Goal: Task Accomplishment & Management: Use online tool/utility

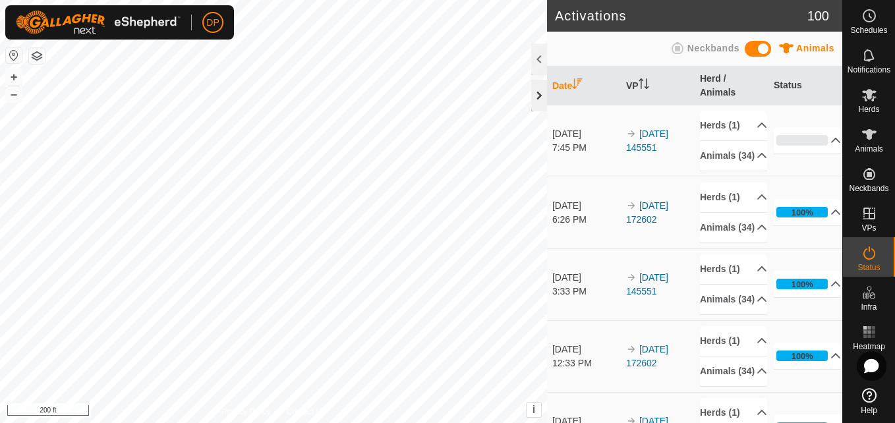
click at [541, 98] on div at bounding box center [539, 96] width 16 height 32
click at [869, 102] on icon at bounding box center [870, 95] width 16 height 16
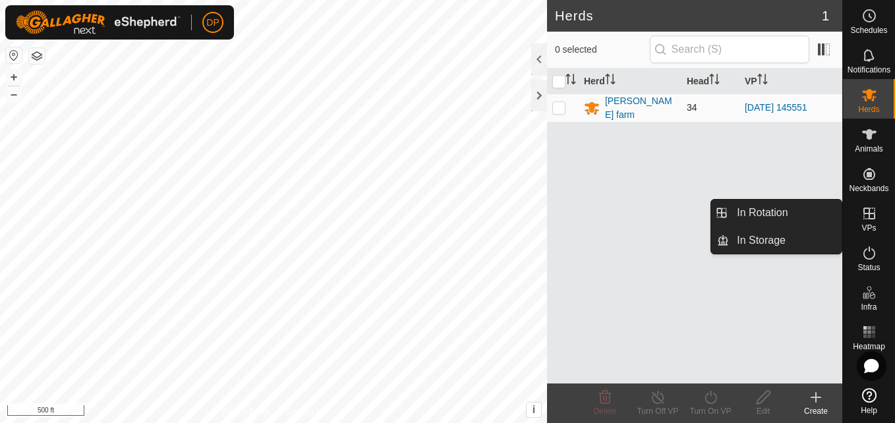
click at [554, 107] on p-checkbox at bounding box center [558, 107] width 13 height 11
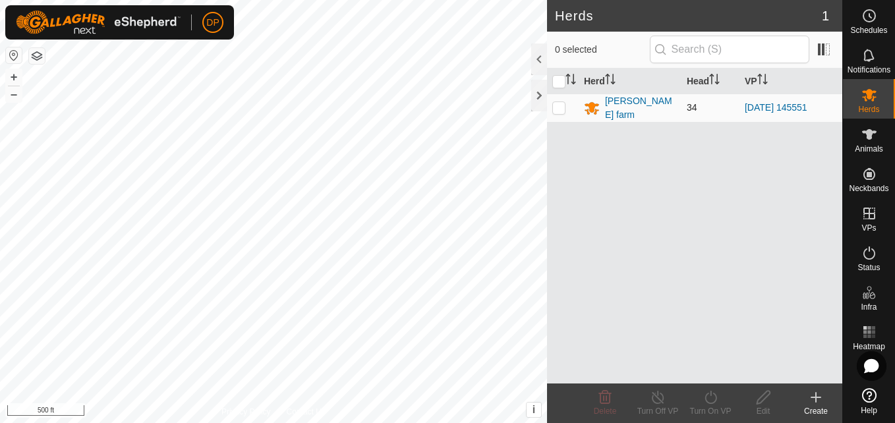
checkbox input "true"
click at [699, 399] on turn-on-svg-icon at bounding box center [710, 398] width 53 height 16
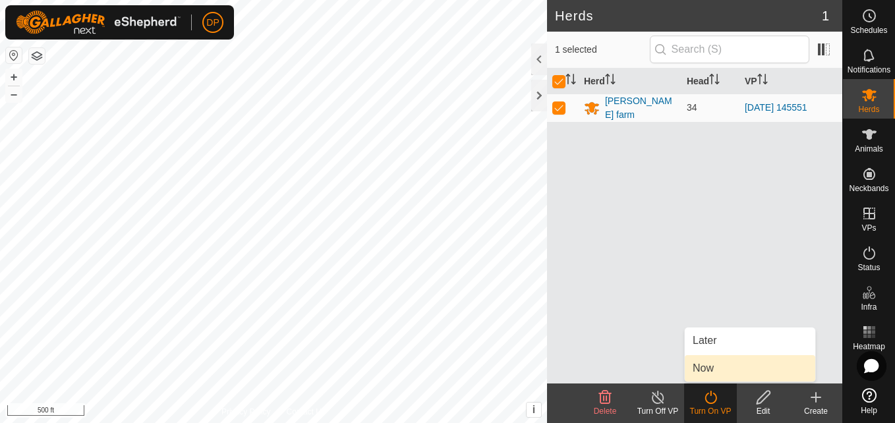
click at [713, 372] on link "Now" at bounding box center [750, 368] width 131 height 26
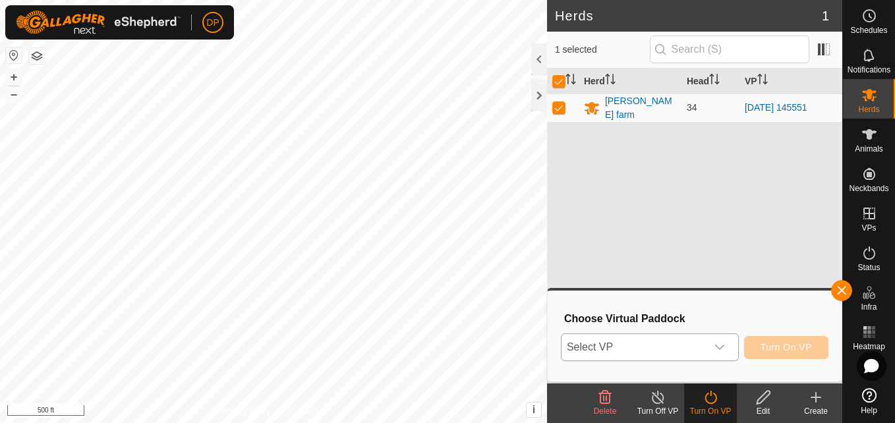
click at [707, 345] on span "Select VP" at bounding box center [634, 347] width 145 height 26
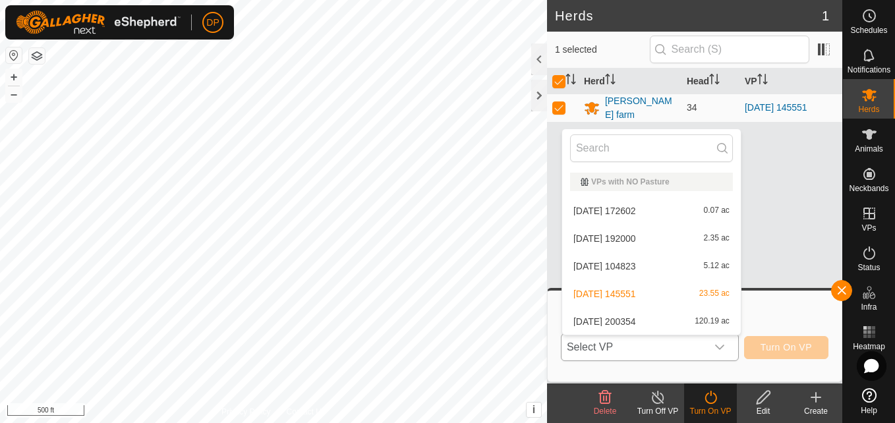
click at [688, 208] on li "2025-06-20 172602 0.07 ac" at bounding box center [651, 211] width 179 height 26
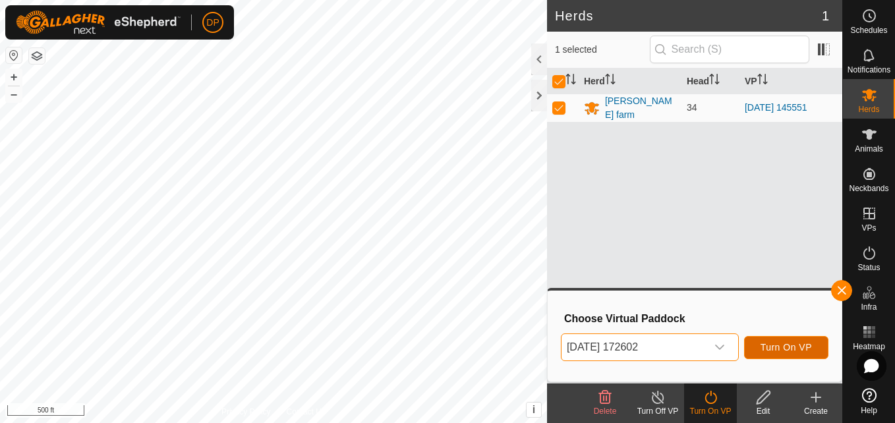
click at [778, 344] on span "Turn On VP" at bounding box center [786, 347] width 51 height 11
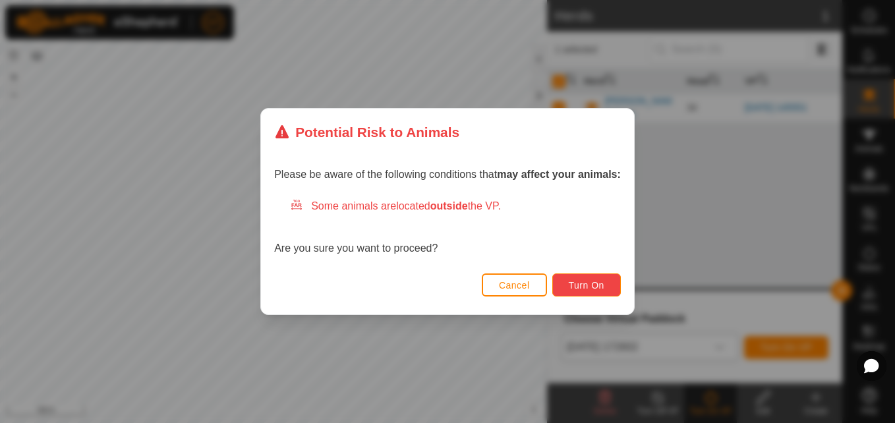
click at [577, 278] on button "Turn On" at bounding box center [586, 285] width 69 height 23
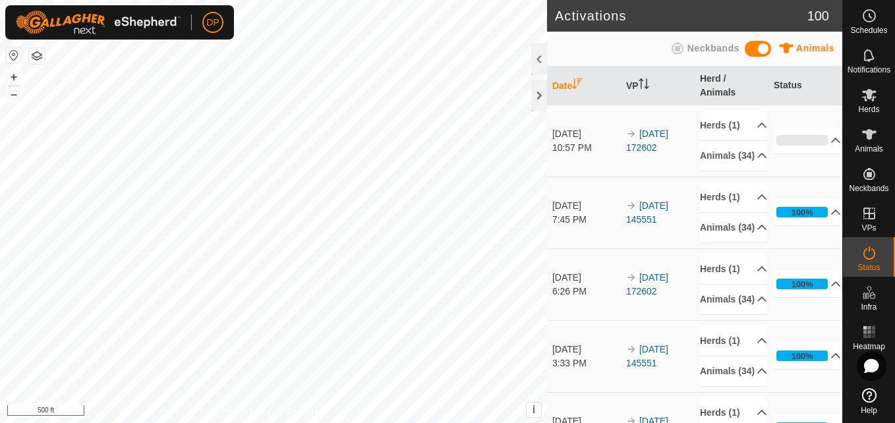
scroll to position [66, 0]
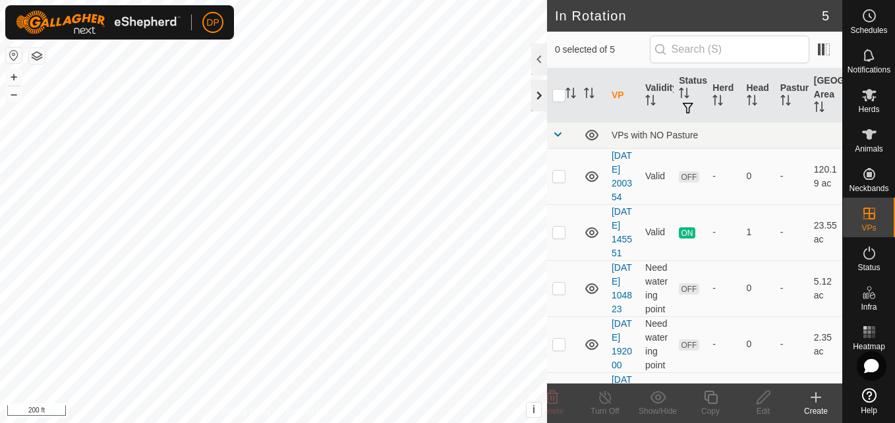
click at [541, 94] on div at bounding box center [539, 96] width 16 height 32
